Goal: Information Seeking & Learning: Learn about a topic

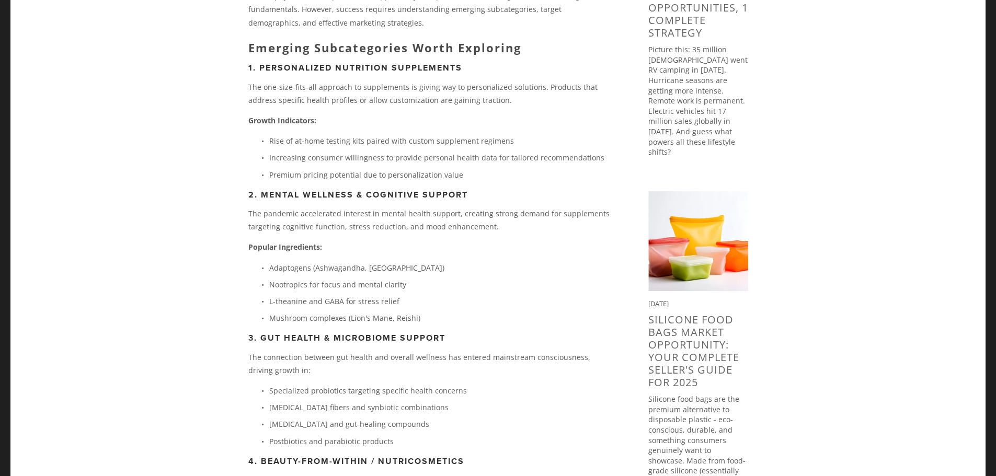
scroll to position [366, 0]
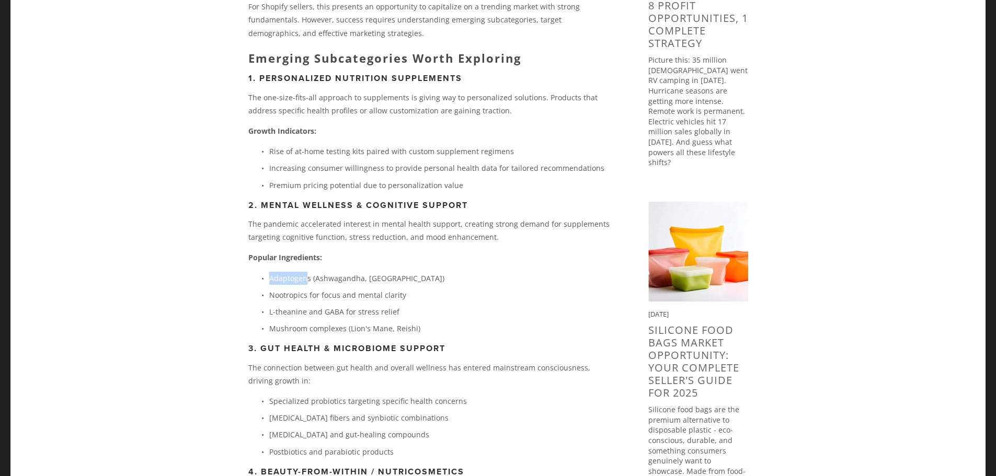
drag, startPoint x: 307, startPoint y: 280, endPoint x: 263, endPoint y: 278, distance: 44.0
click at [269, 278] on p "Adaptogens (Ashwagandha, [GEOGRAPHIC_DATA])" at bounding box center [442, 278] width 346 height 13
drag, startPoint x: 292, startPoint y: 337, endPoint x: 286, endPoint y: 322, distance: 16.0
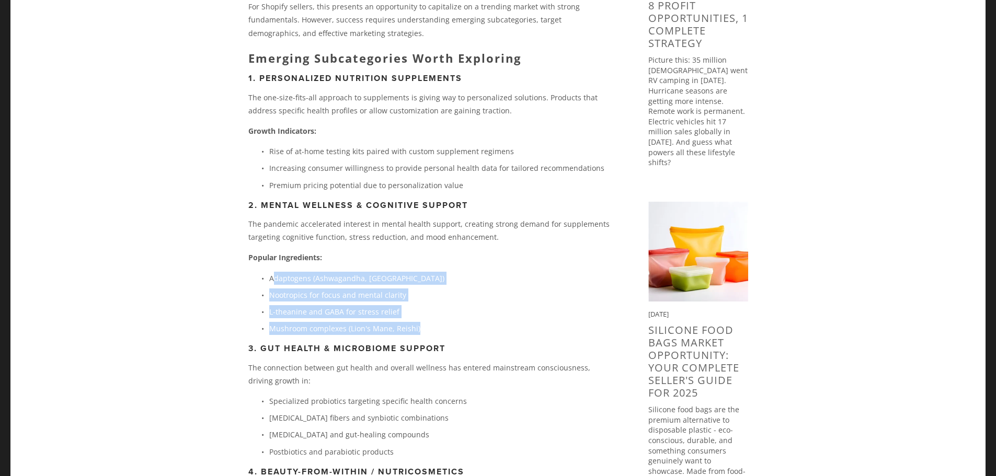
drag, startPoint x: 272, startPoint y: 277, endPoint x: 406, endPoint y: 321, distance: 141.0
click at [418, 324] on ul "Adaptogens (Ashwagandha, Rhodiola) Nootropics for focus and mental clarity L-th…" at bounding box center [431, 304] width 366 height 64
drag, startPoint x: 256, startPoint y: 274, endPoint x: 424, endPoint y: 330, distance: 177.4
click at [424, 330] on ul "Adaptogens (Ashwagandha, Rhodiola) Nootropics for focus and mental clarity L-th…" at bounding box center [431, 304] width 366 height 64
copy ul "Adaptogens (Ashwagandha, Rhodiola) Nootropics for focus and mental clarity L-th…"
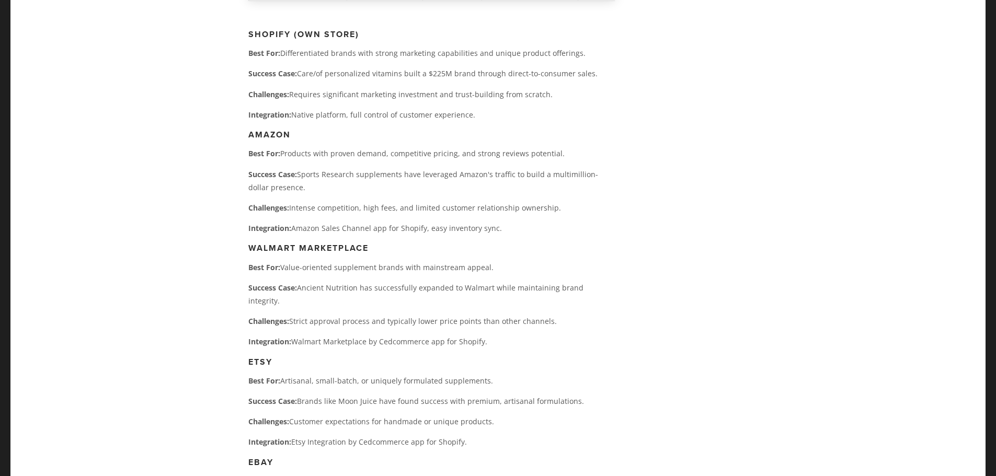
scroll to position [3607, 0]
